Goal: Navigation & Orientation: Find specific page/section

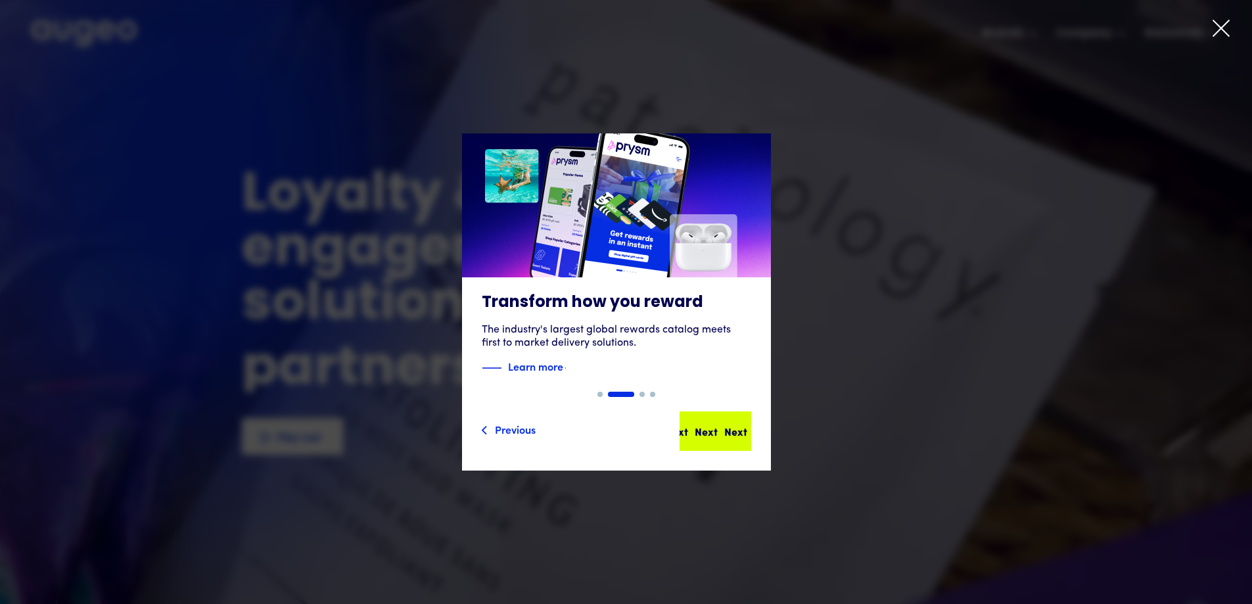
click at [731, 428] on div "Next" at bounding box center [735, 431] width 23 height 16
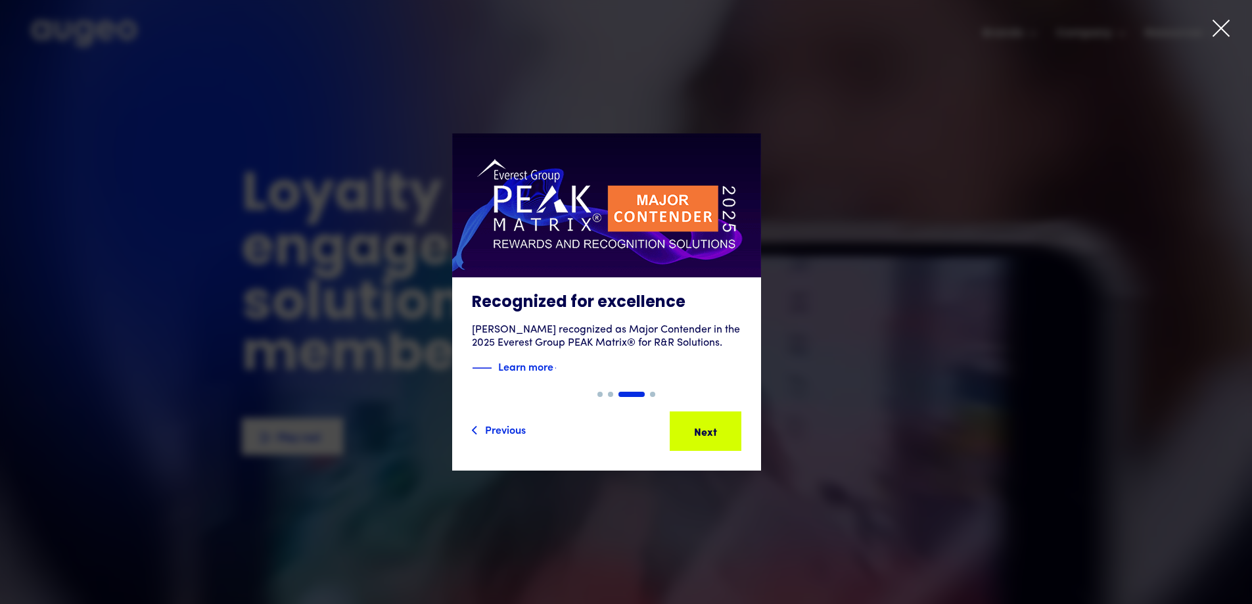
click at [731, 428] on div "Next" at bounding box center [725, 431] width 23 height 16
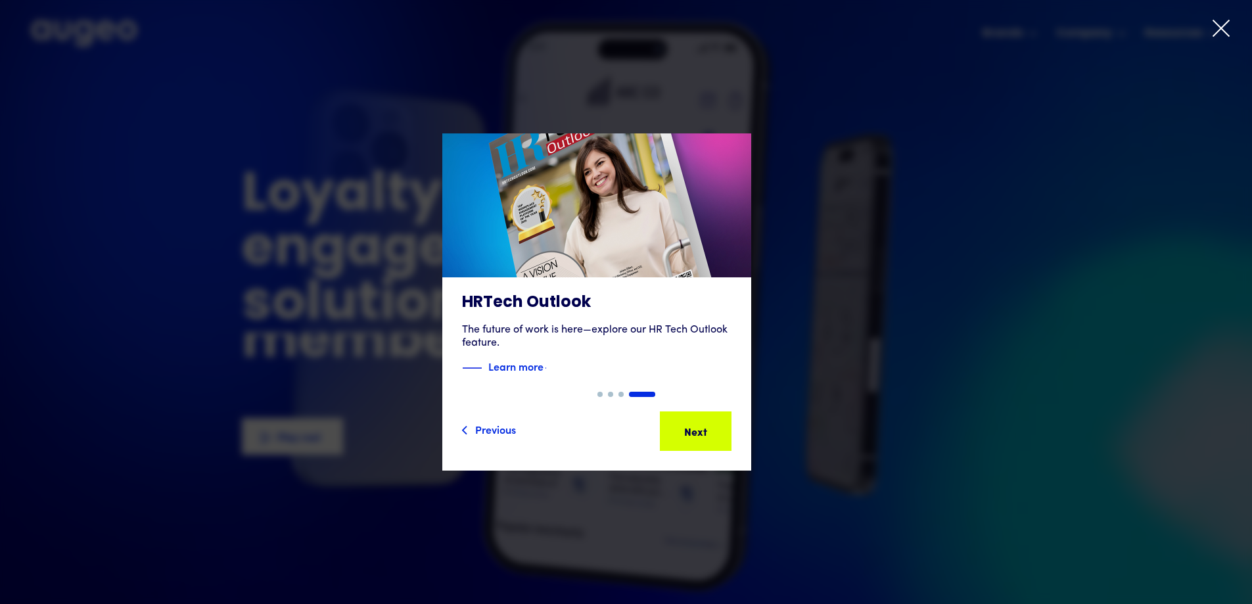
click at [728, 428] on div "Next" at bounding box center [716, 431] width 23 height 16
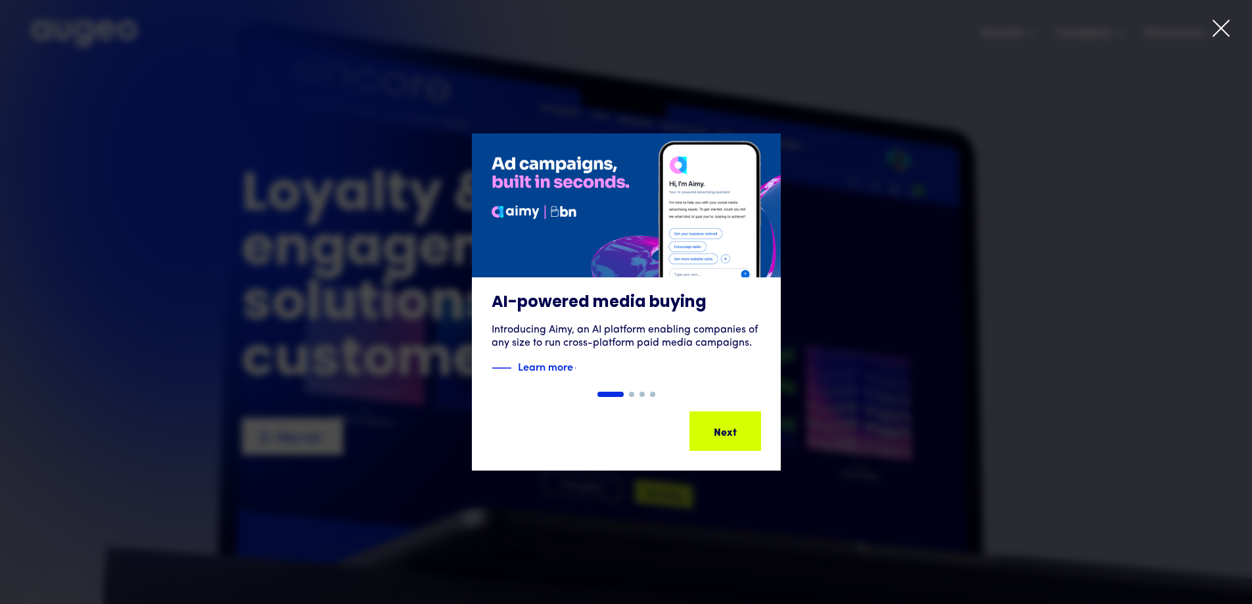
click at [731, 428] on div "Next Next Next Next" at bounding box center [731, 431] width 118 height 16
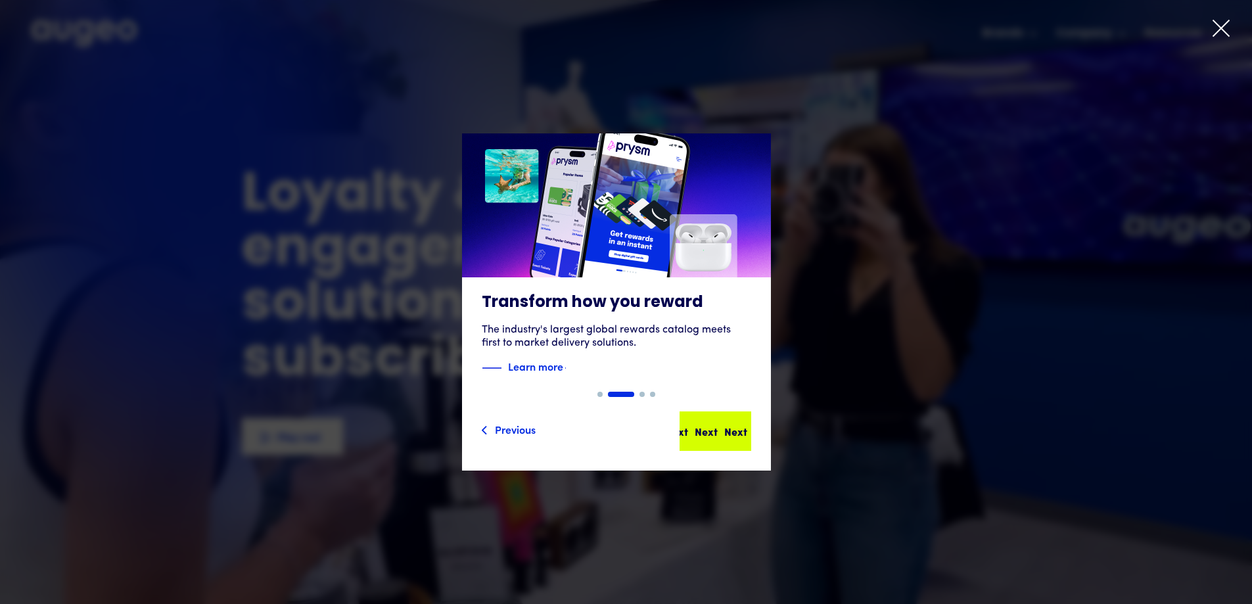
click at [731, 428] on div "Next" at bounding box center [735, 431] width 23 height 16
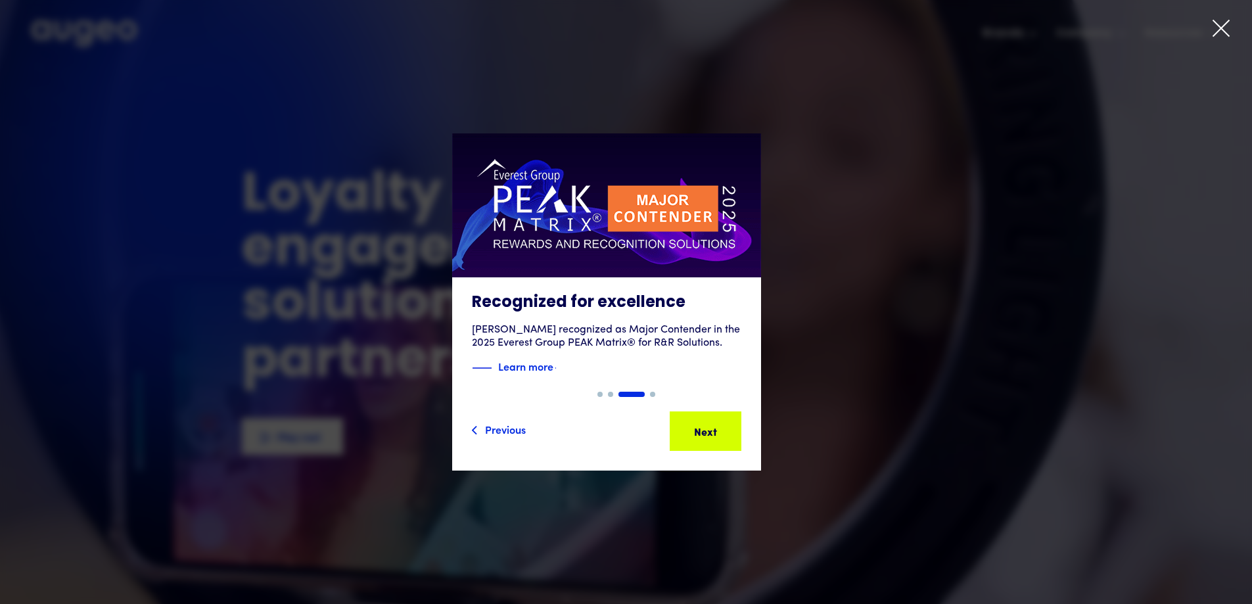
click at [731, 428] on div "Next" at bounding box center [725, 431] width 23 height 16
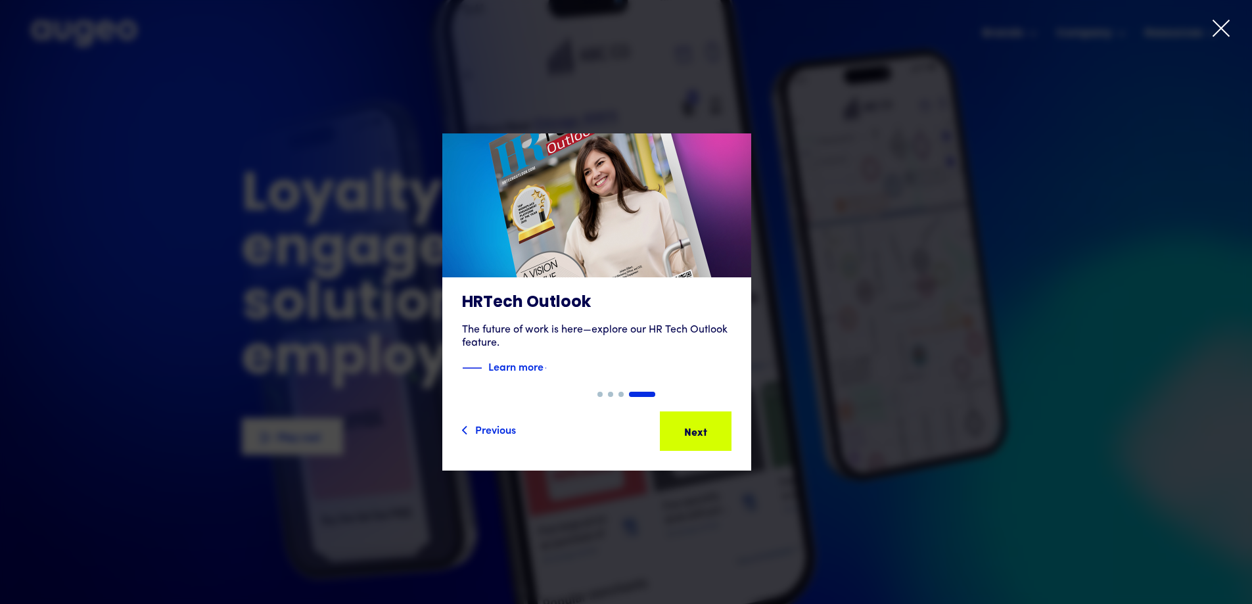
click at [728, 428] on div "Next" at bounding box center [716, 431] width 23 height 16
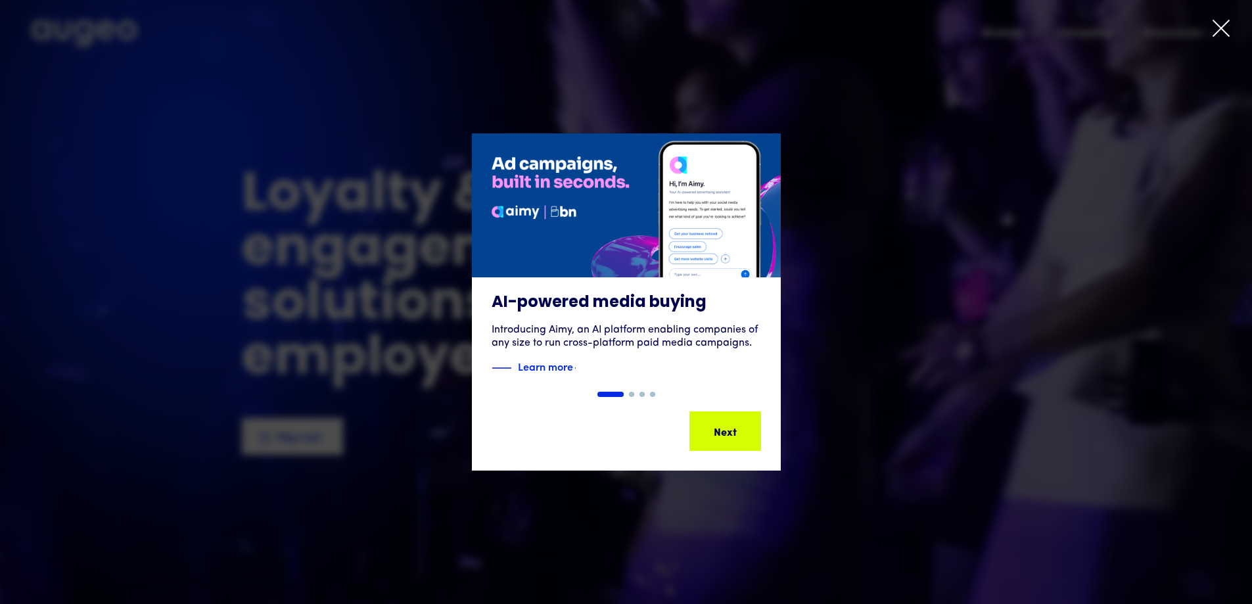
click at [734, 428] on div "Next" at bounding box center [745, 431] width 23 height 16
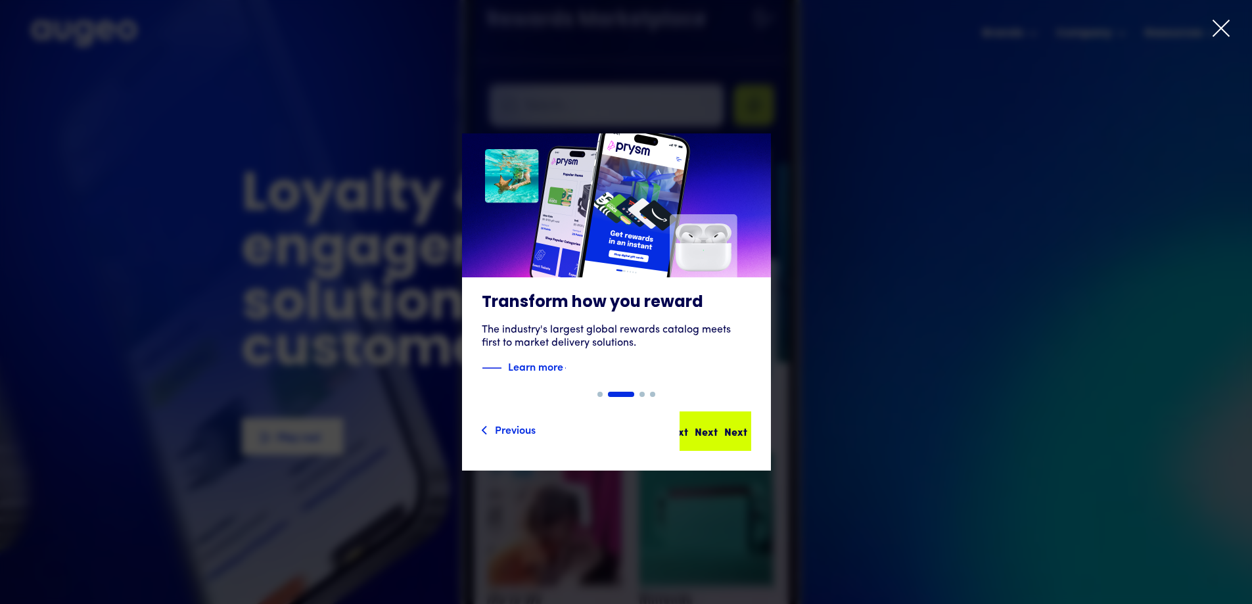
click at [733, 428] on div "Next Next Next Next" at bounding box center [721, 431] width 118 height 16
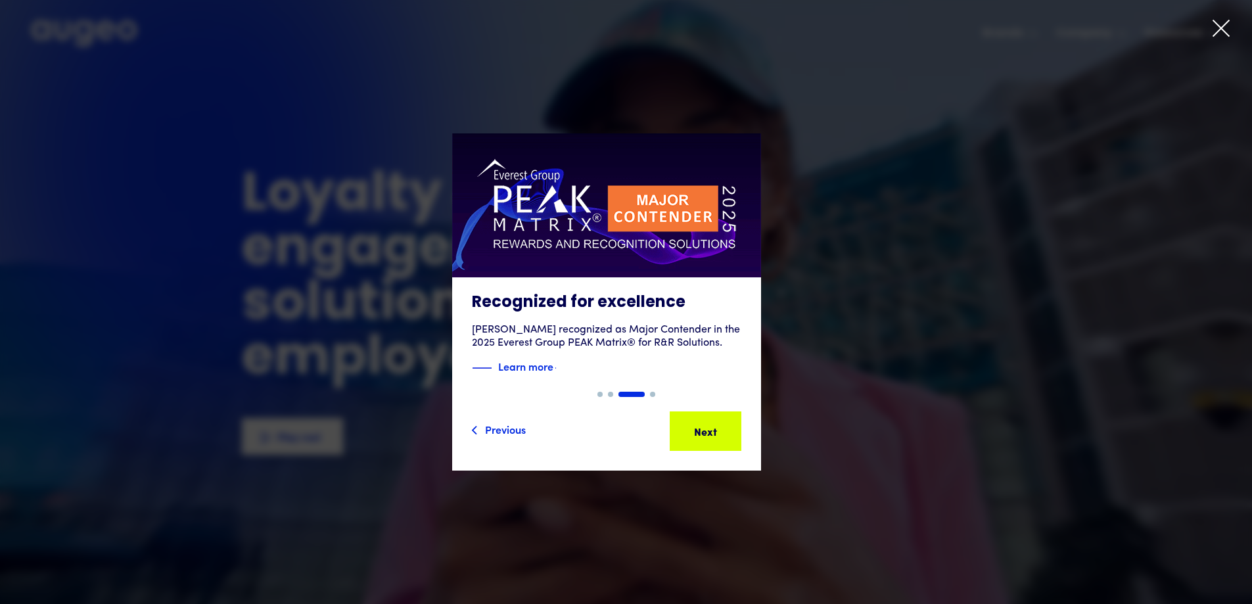
click at [1220, 30] on icon at bounding box center [1221, 28] width 16 height 16
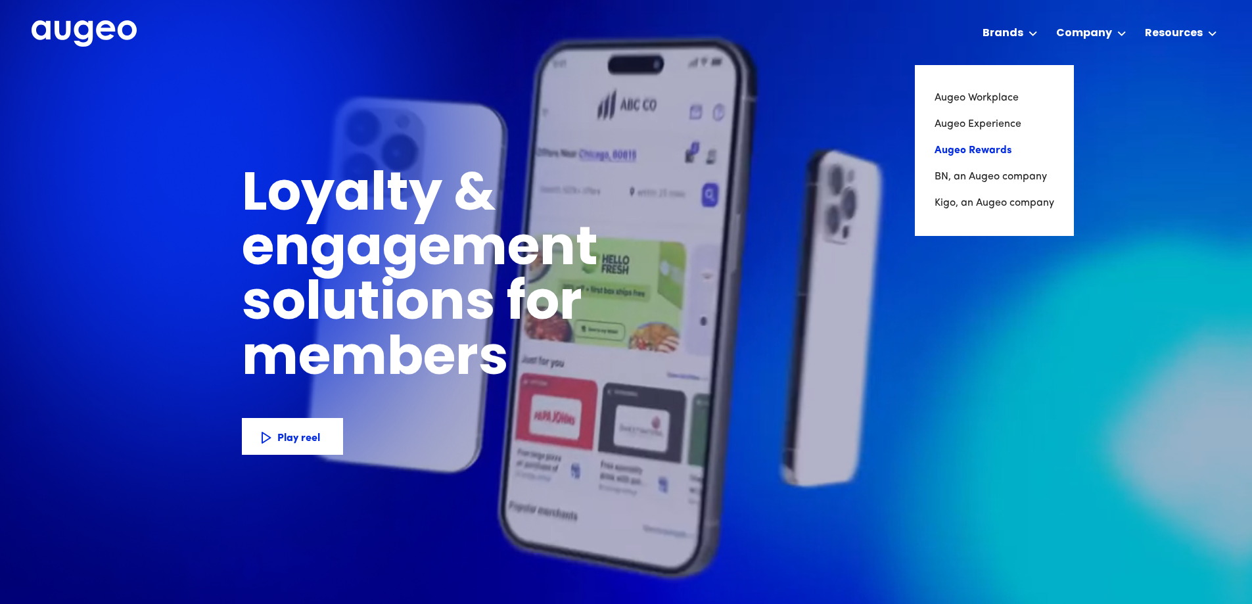
click at [971, 151] on link "Augeo Rewards" at bounding box center [995, 150] width 120 height 26
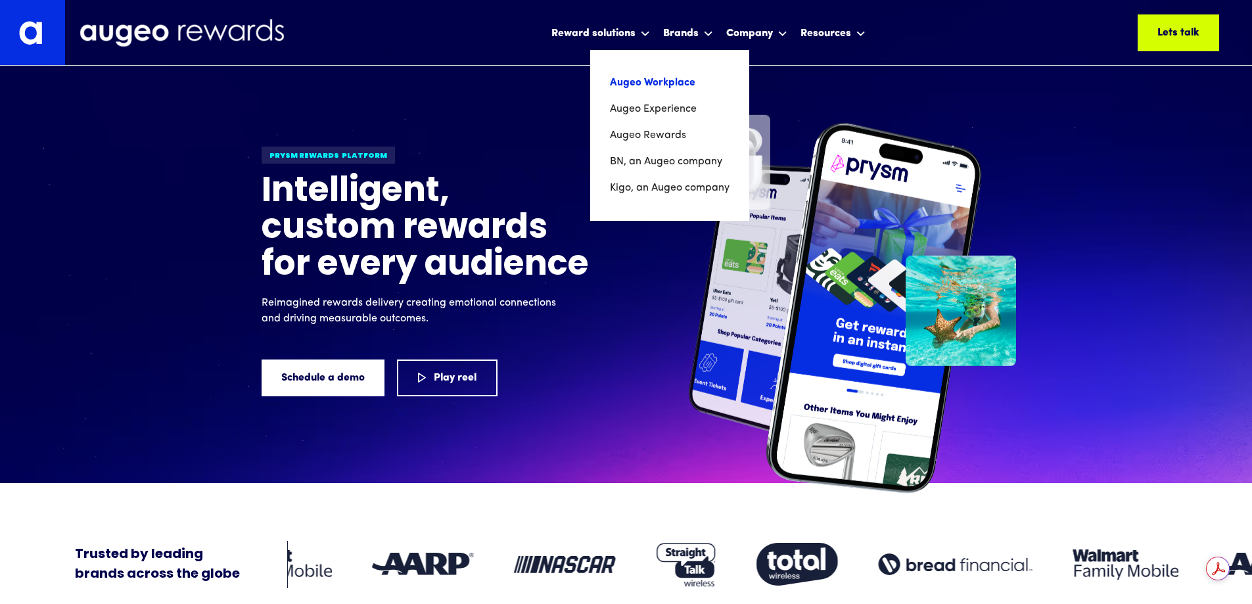
click at [670, 80] on link "Augeo Workplace" at bounding box center [670, 83] width 120 height 26
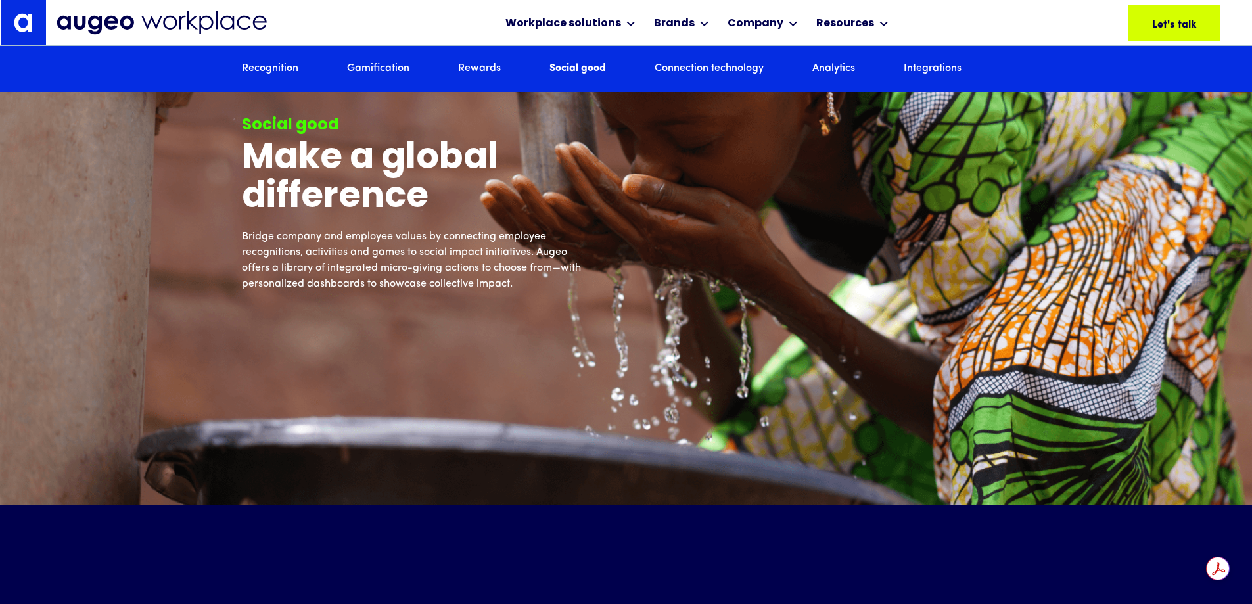
scroll to position [4972, 0]
